Goal: Check status: Check status

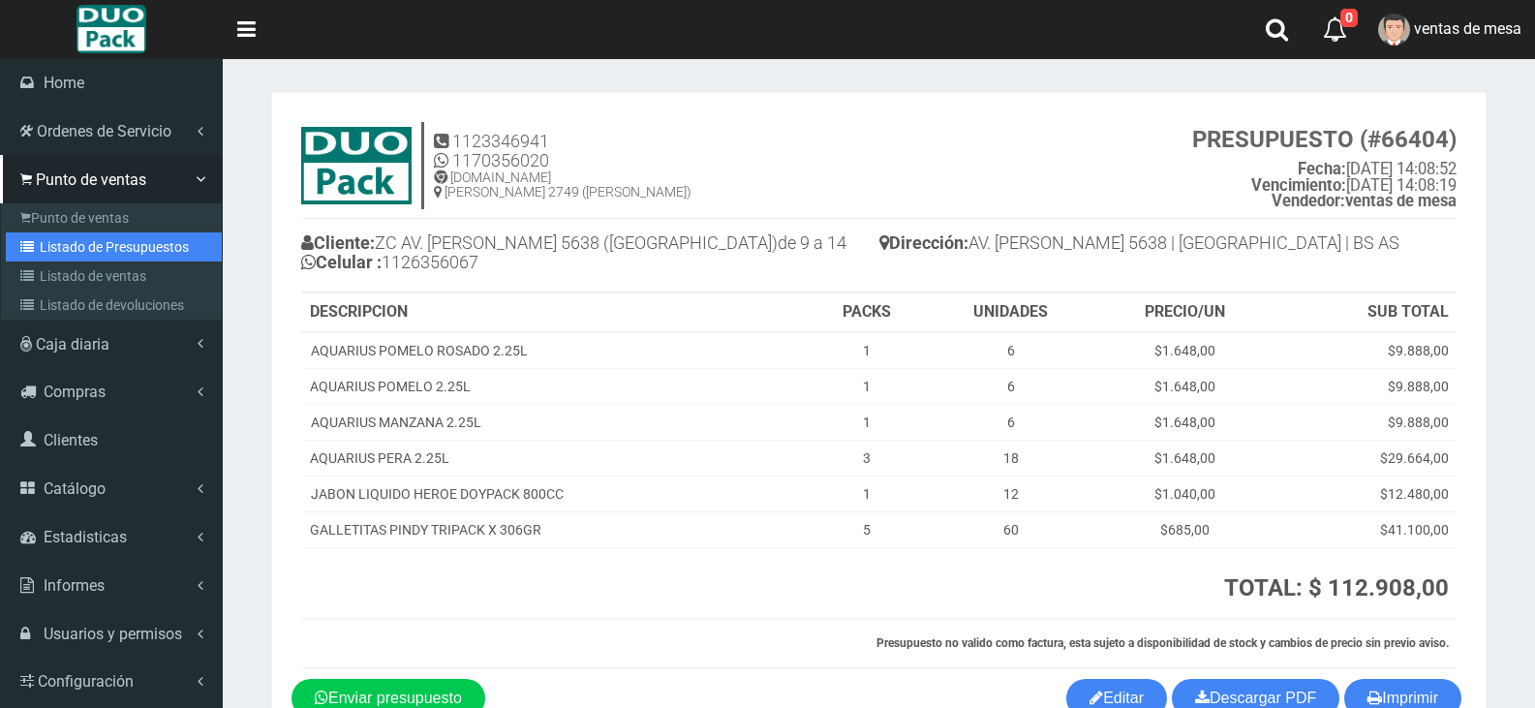
click at [52, 242] on link "Listado de Presupuestos" at bounding box center [114, 246] width 216 height 29
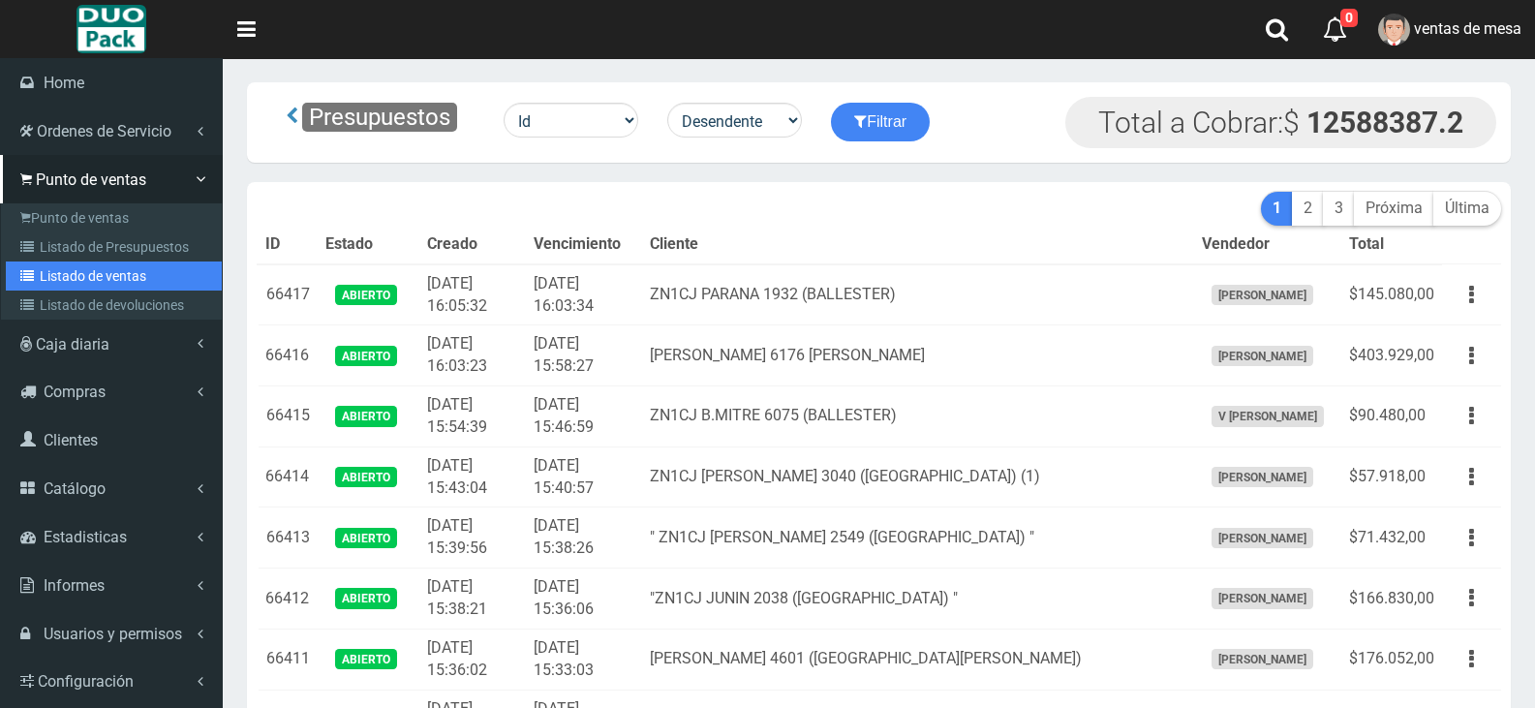
click at [68, 278] on link "Listado de ventas" at bounding box center [114, 275] width 216 height 29
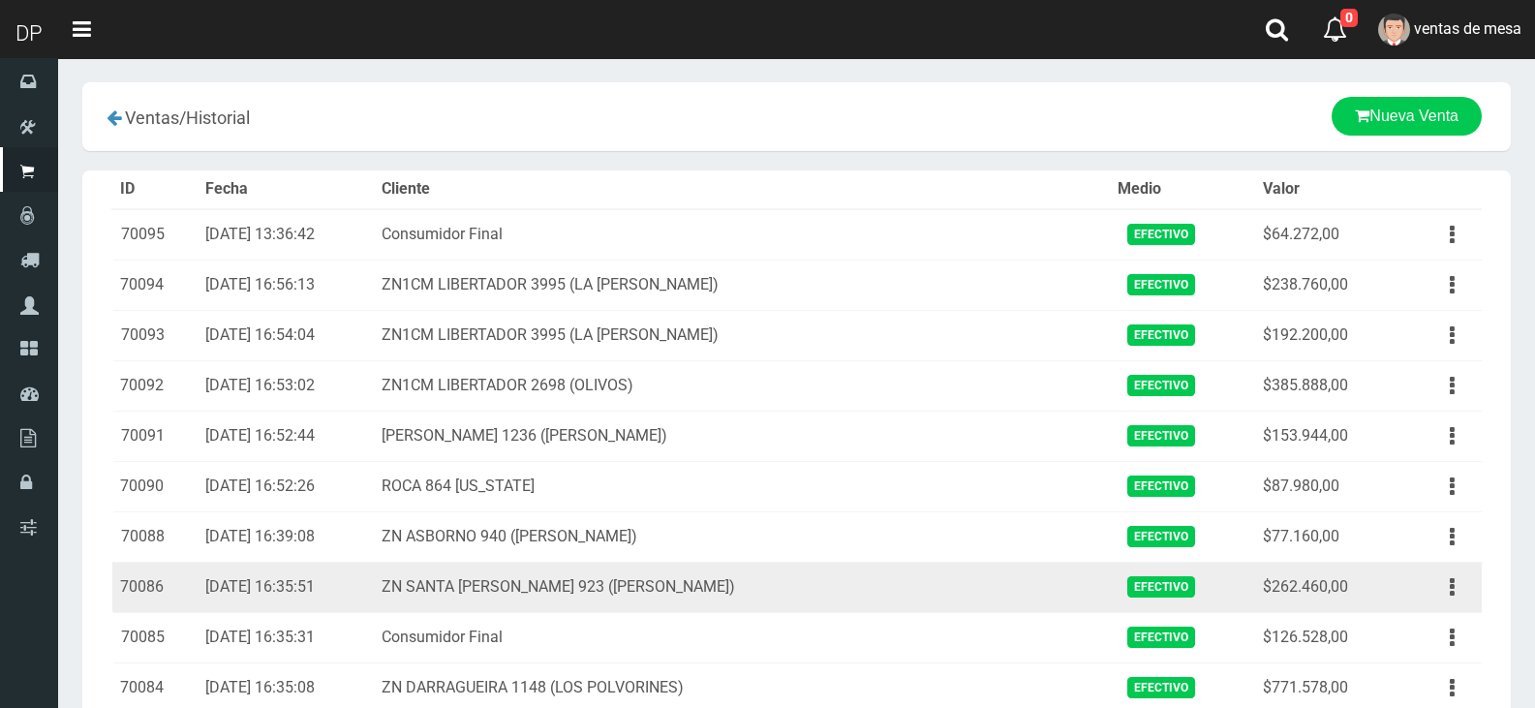
scroll to position [97, 0]
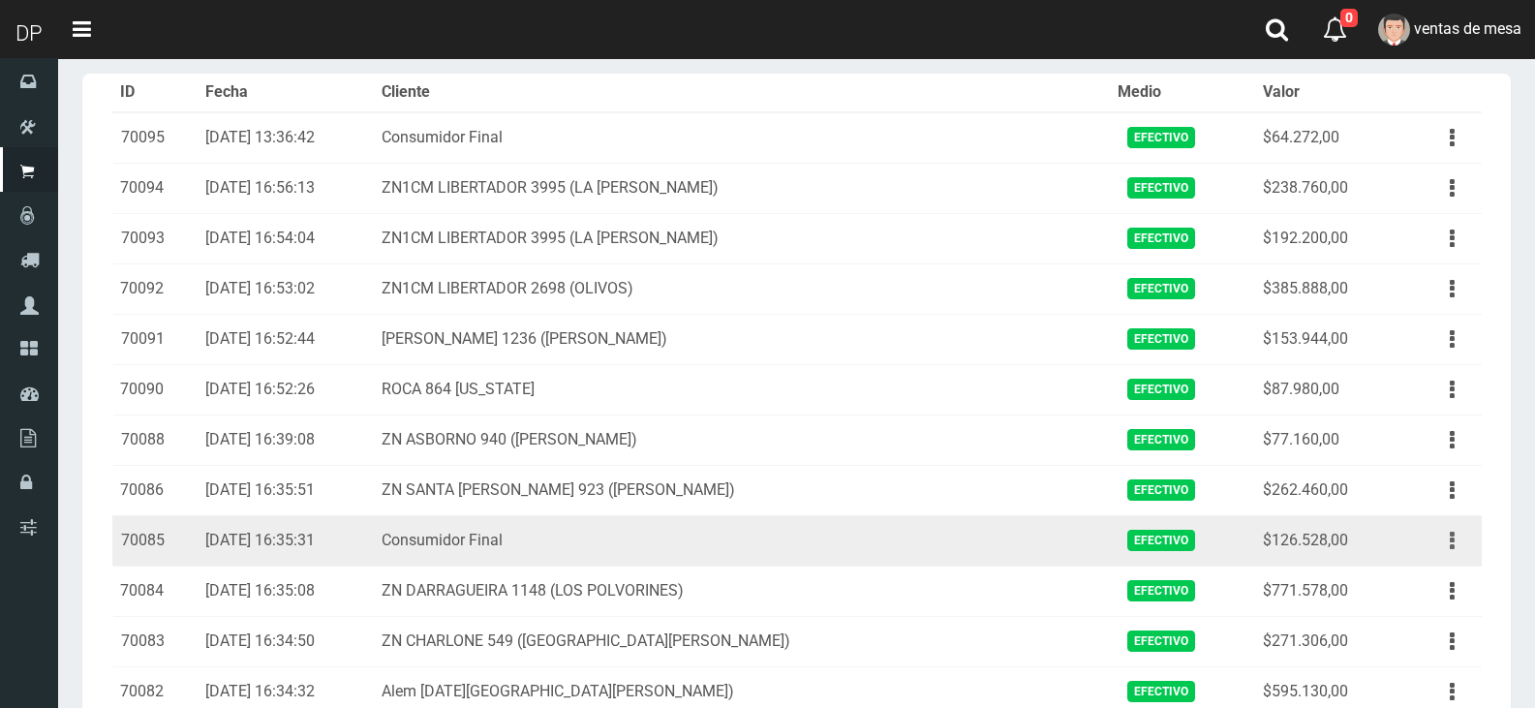
click at [1449, 545] on icon "button" at bounding box center [1451, 541] width 5 height 34
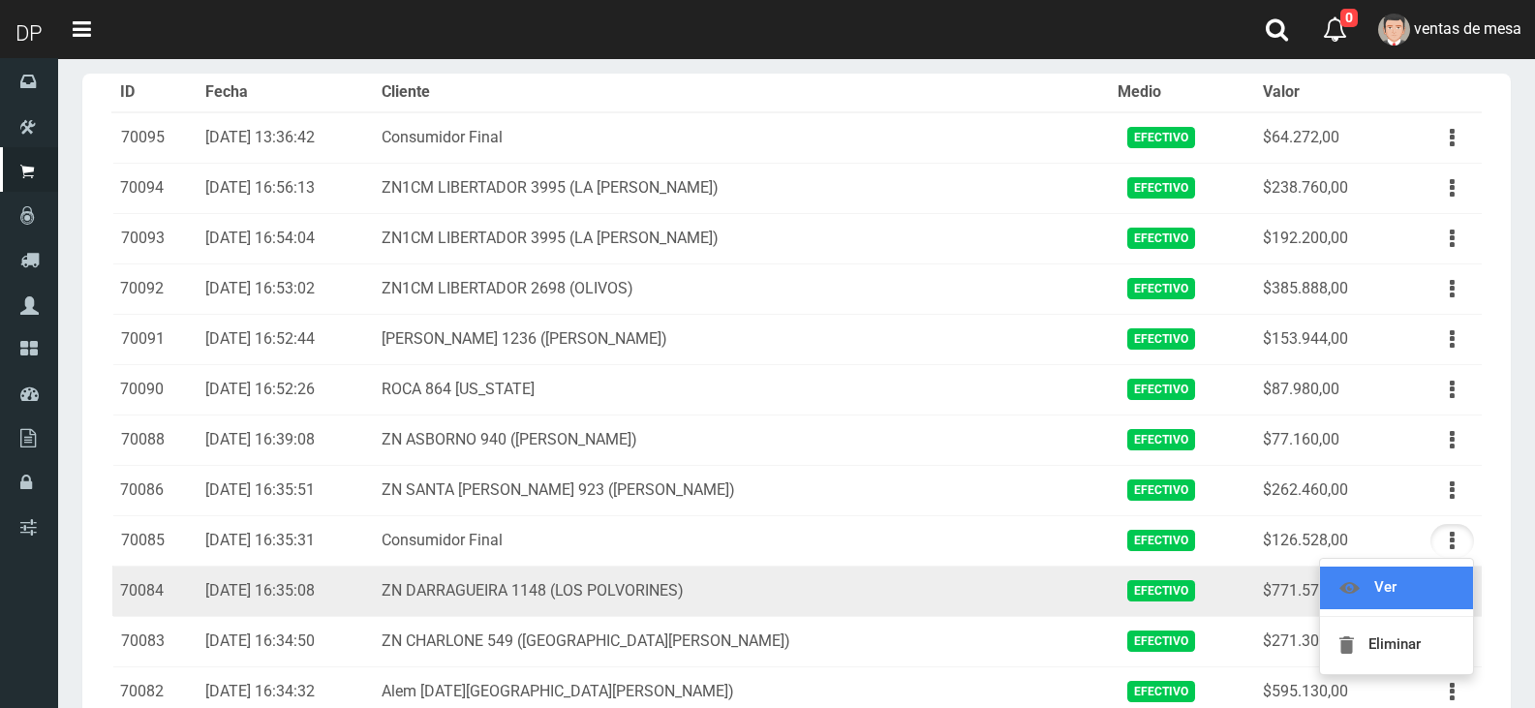
click at [1410, 579] on link "Ver" at bounding box center [1396, 587] width 153 height 43
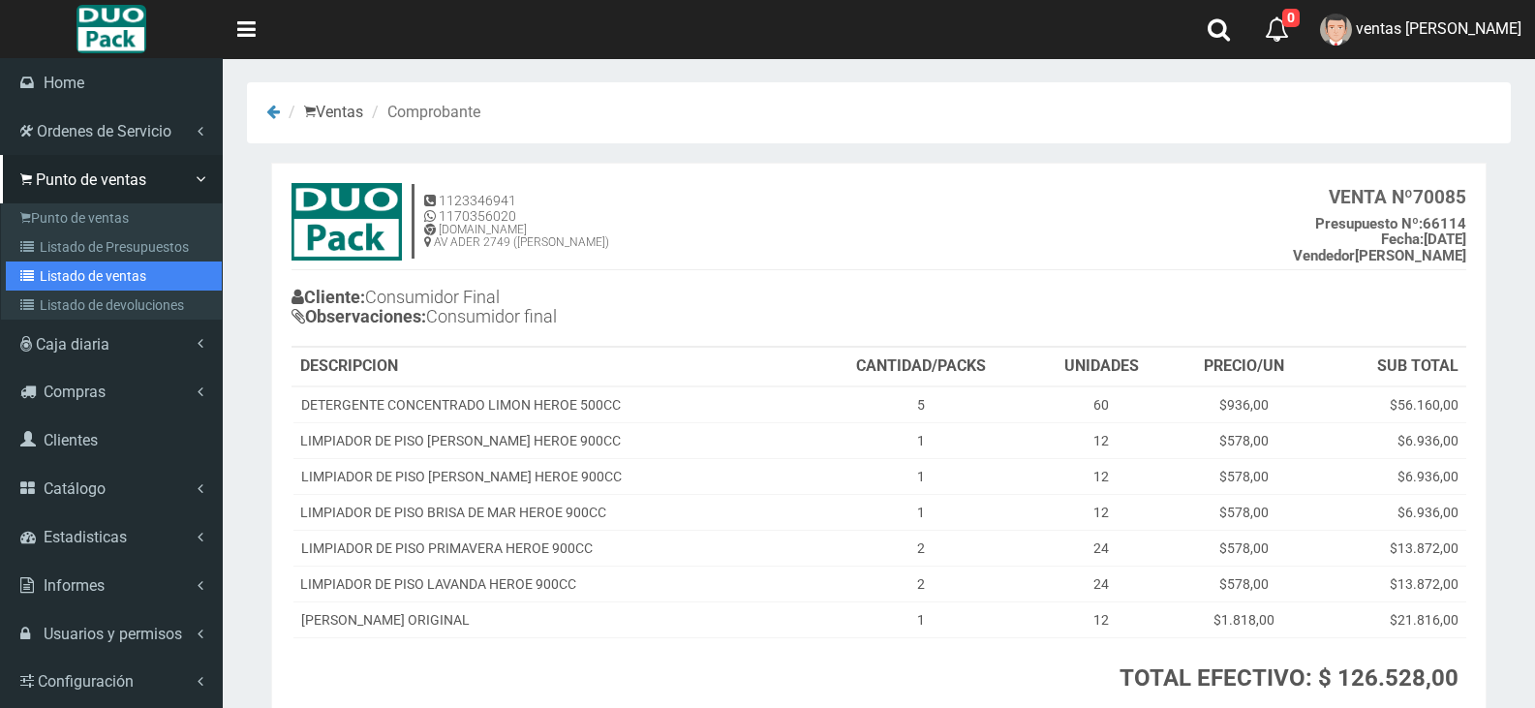
click at [112, 266] on link "Listado de ventas" at bounding box center [114, 275] width 216 height 29
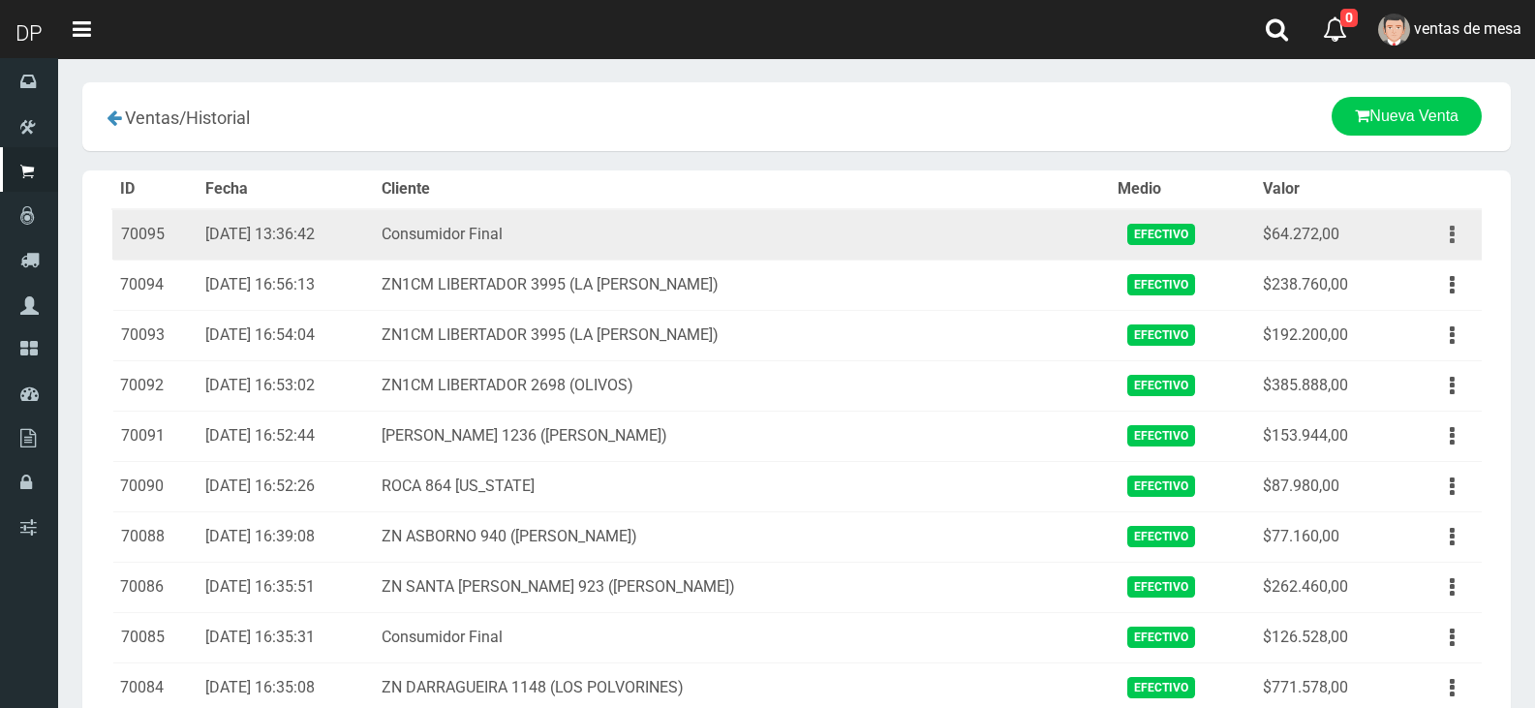
click at [1443, 236] on button "button" at bounding box center [1452, 235] width 44 height 34
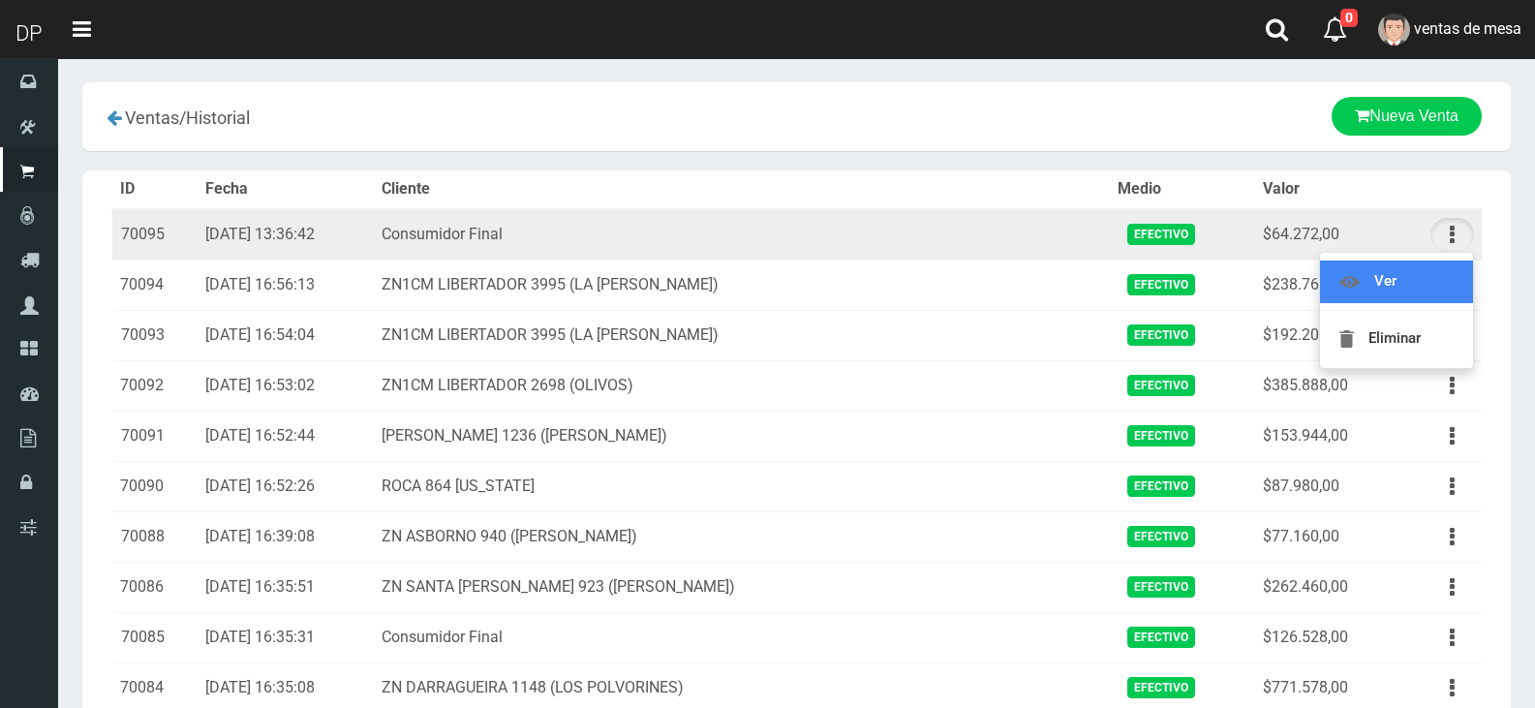
click at [1404, 283] on link "Ver" at bounding box center [1396, 281] width 153 height 43
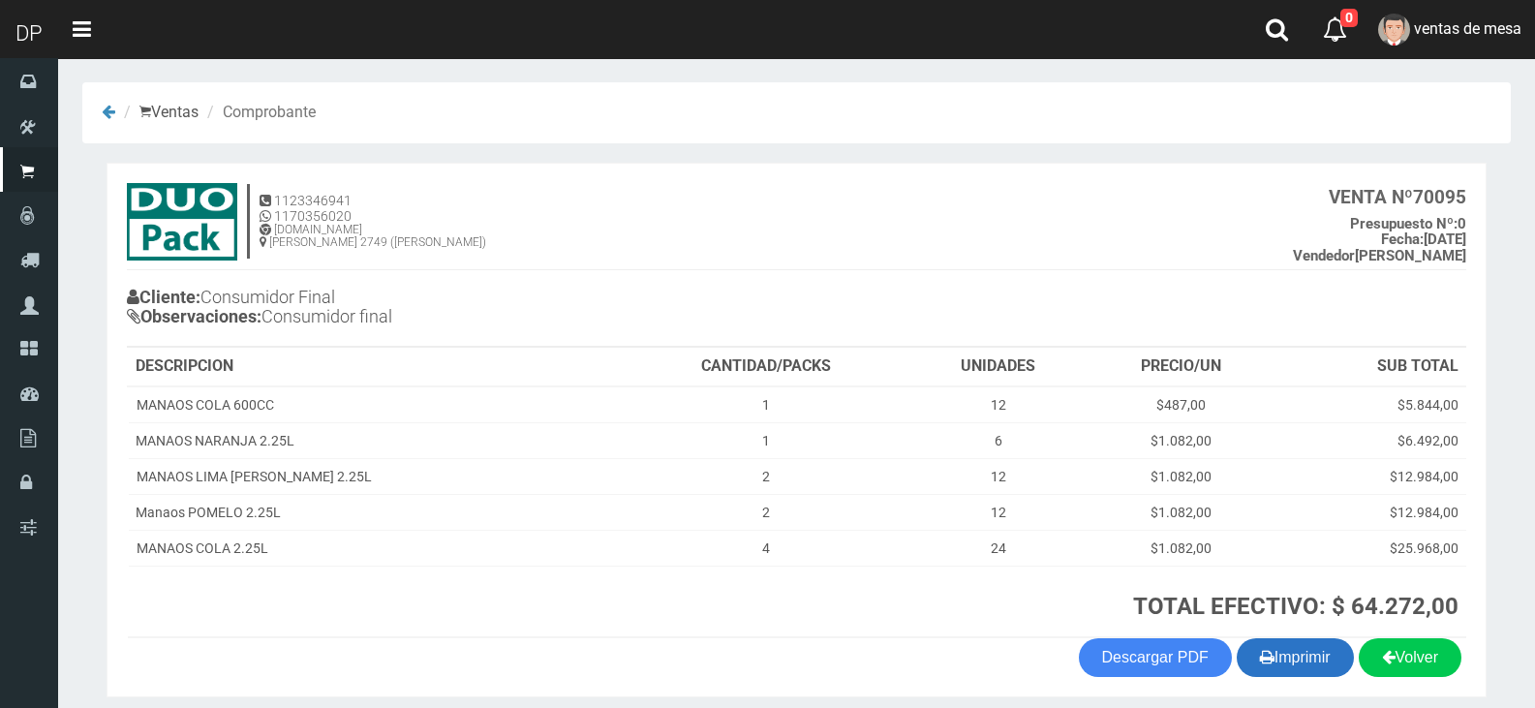
click at [1300, 650] on button "Imprimir" at bounding box center [1294, 657] width 117 height 39
